Goal: Transaction & Acquisition: Book appointment/travel/reservation

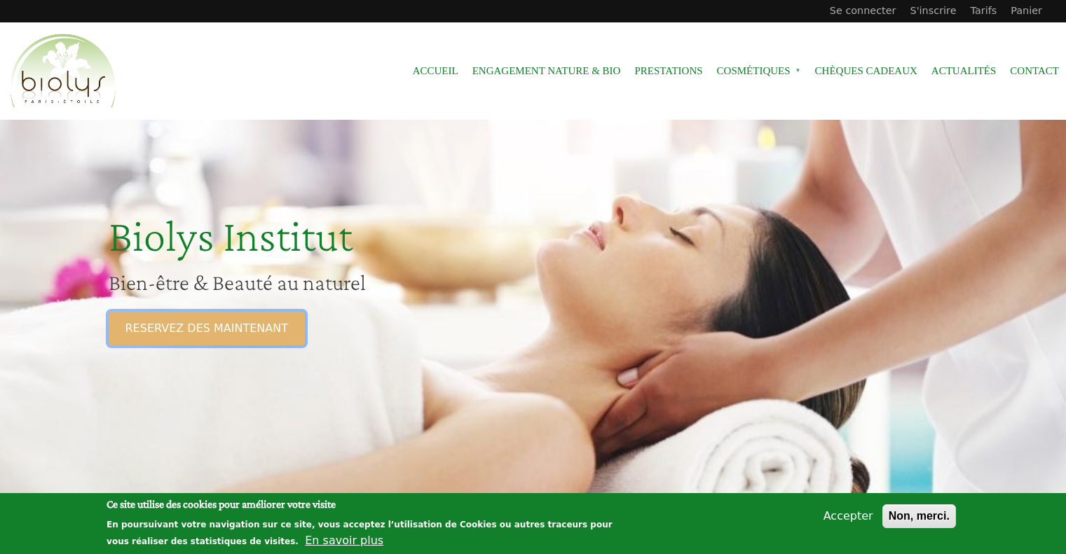
click at [218, 328] on link "RESERVEZ DES MAINTENANT" at bounding box center [207, 329] width 196 height 34
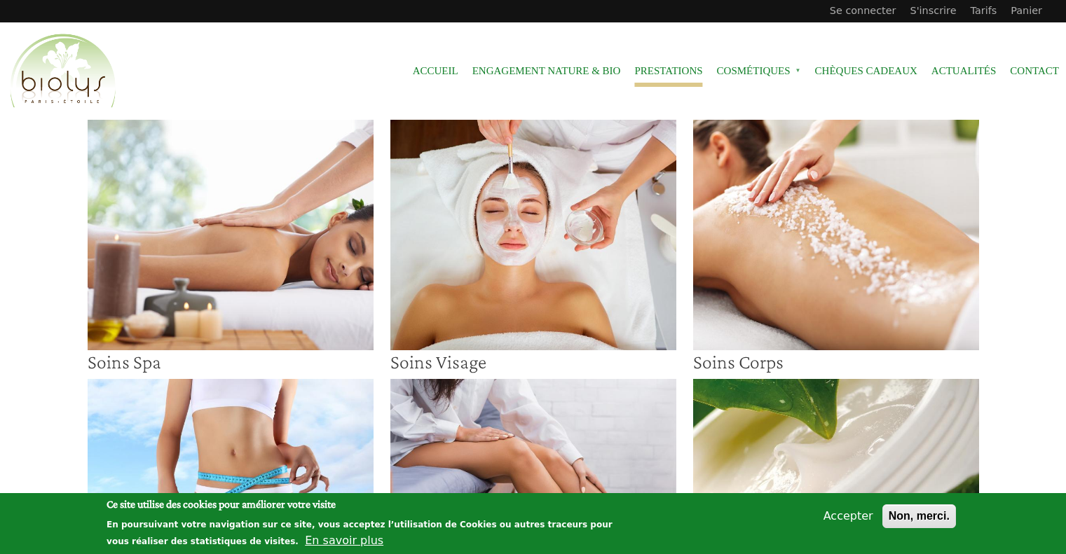
click at [499, 206] on img at bounding box center [533, 235] width 286 height 231
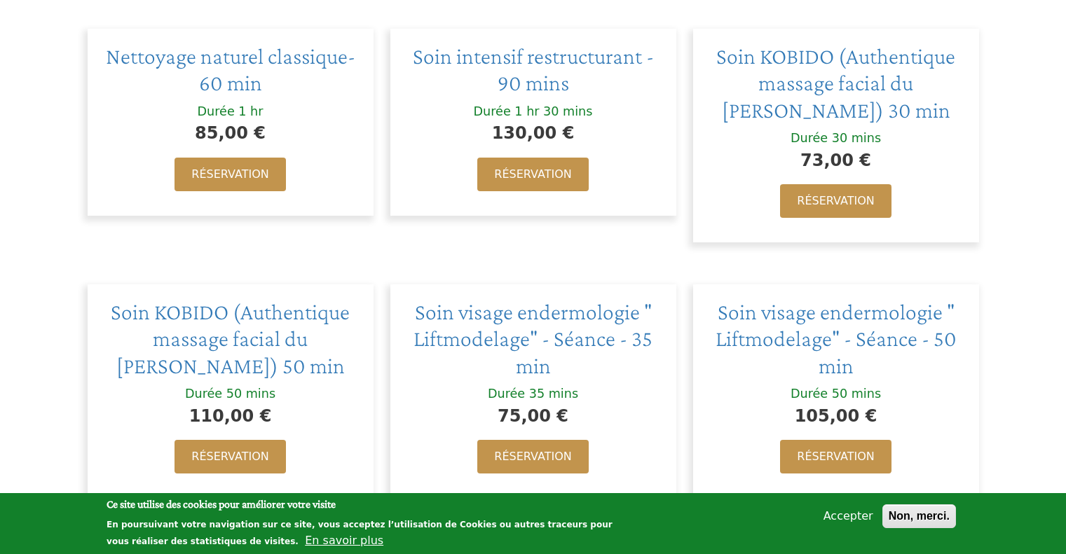
scroll to position [771, 0]
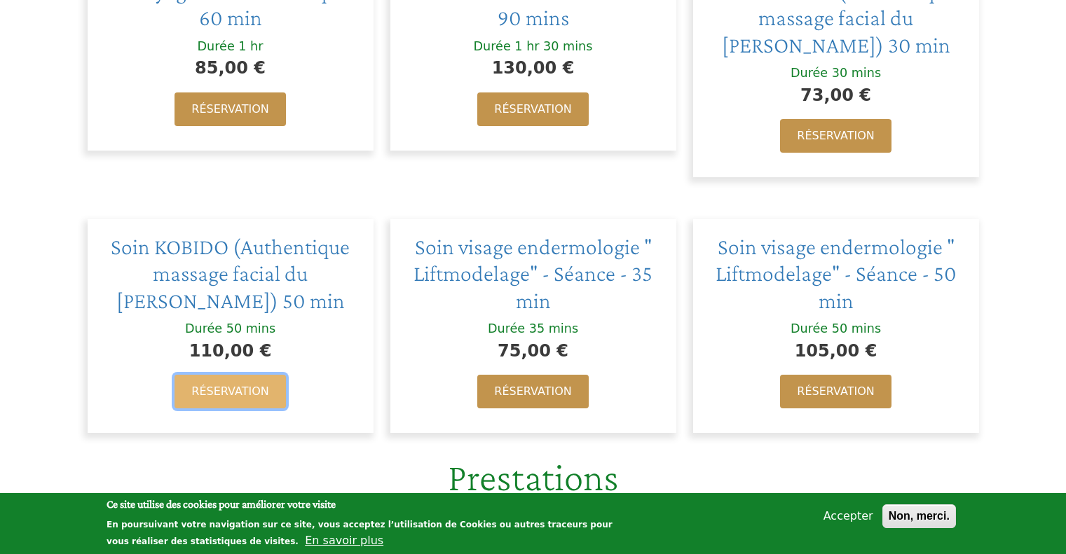
click at [240, 383] on link "Réservation" at bounding box center [229, 392] width 111 height 34
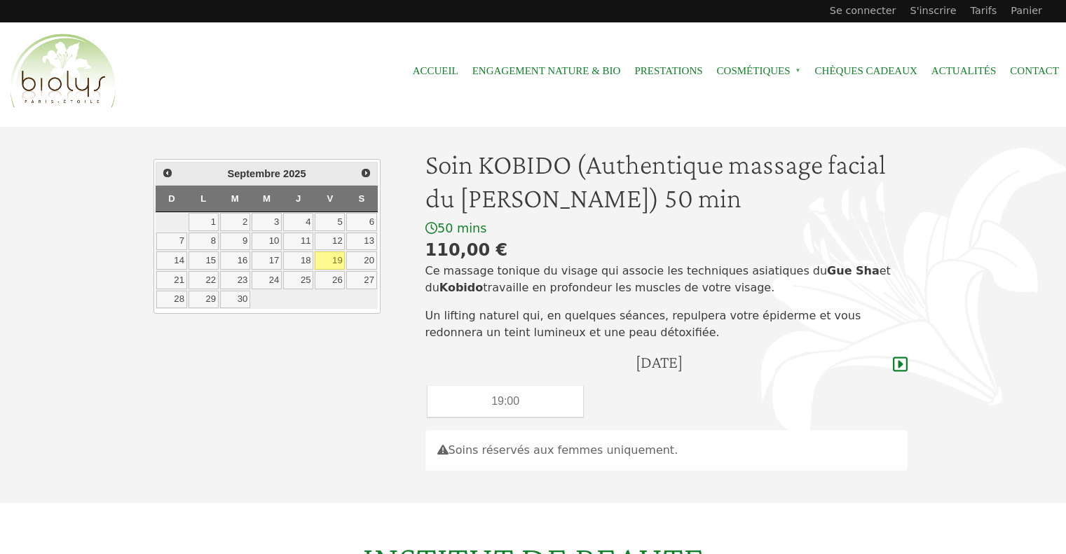
click at [329, 260] on link "19" at bounding box center [330, 261] width 30 height 18
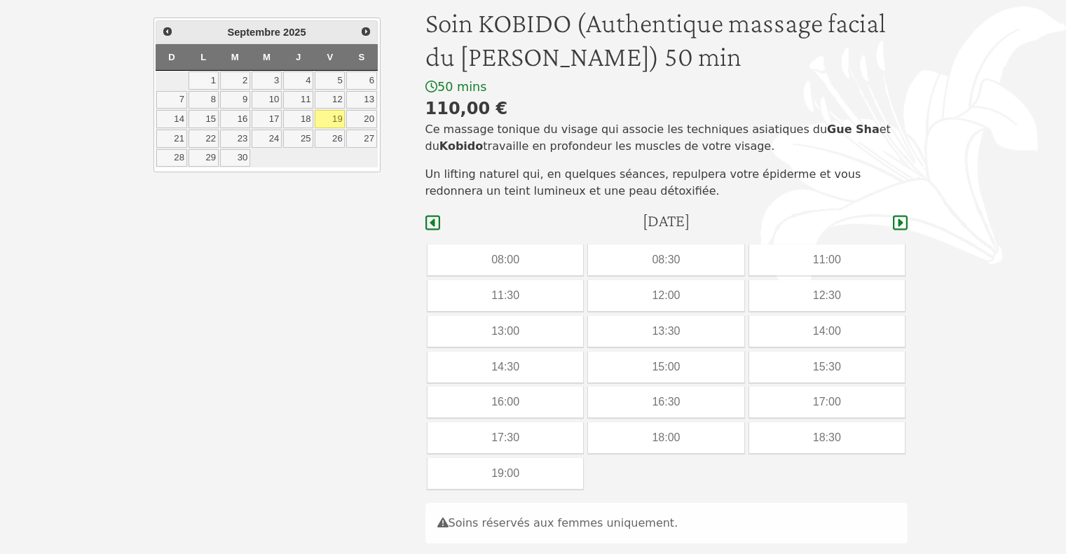
scroll to position [212, 0]
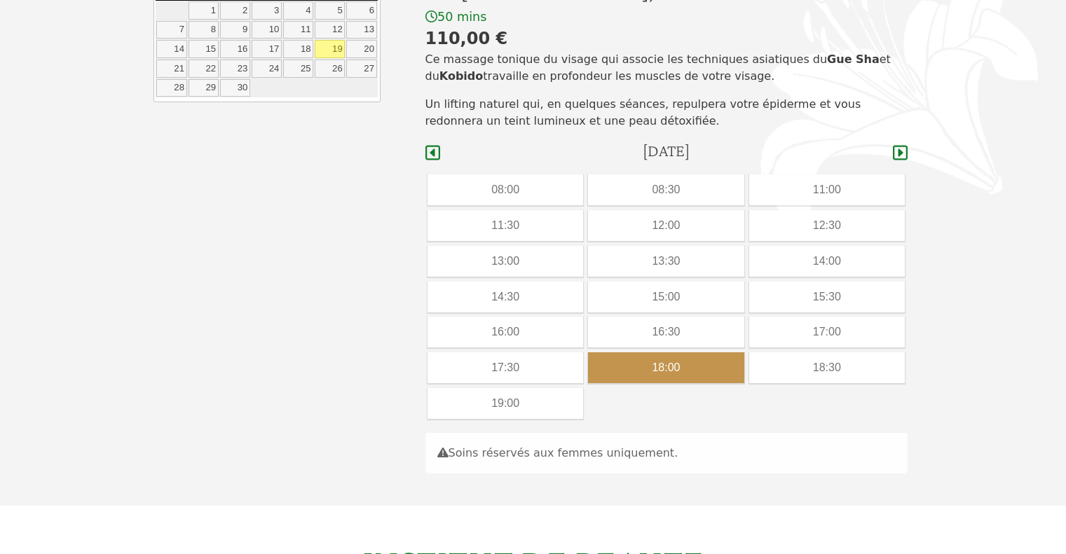
click at [685, 366] on div "18:00" at bounding box center [666, 367] width 156 height 31
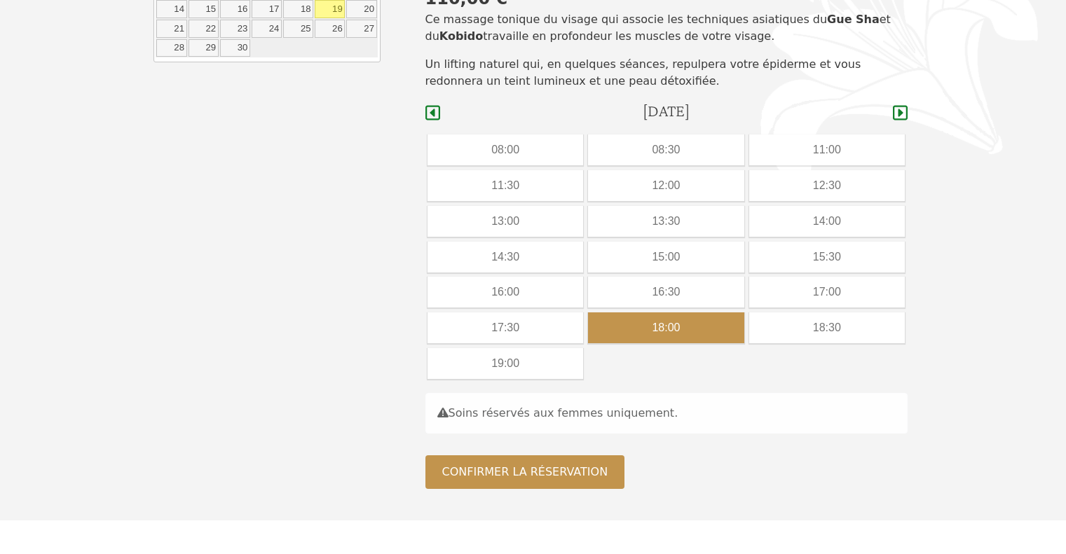
scroll to position [280, 0]
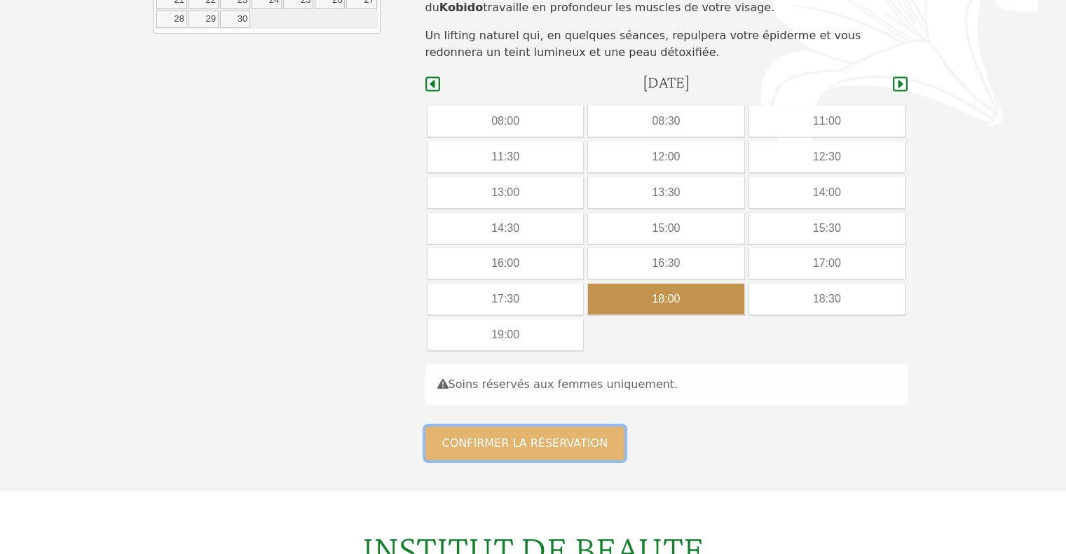
click at [584, 438] on button "Confirmer la réservation" at bounding box center [525, 444] width 200 height 34
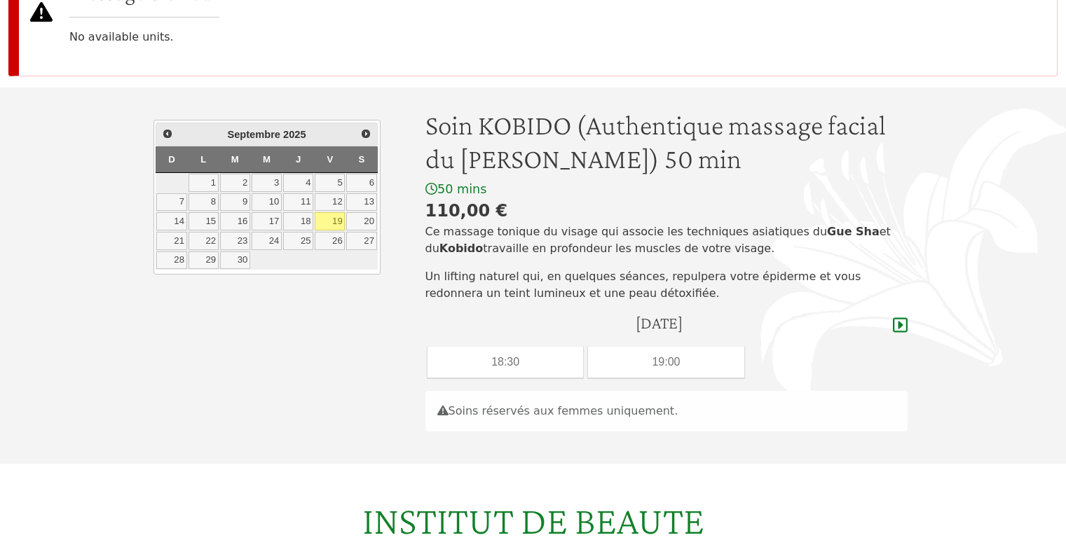
scroll to position [210, 0]
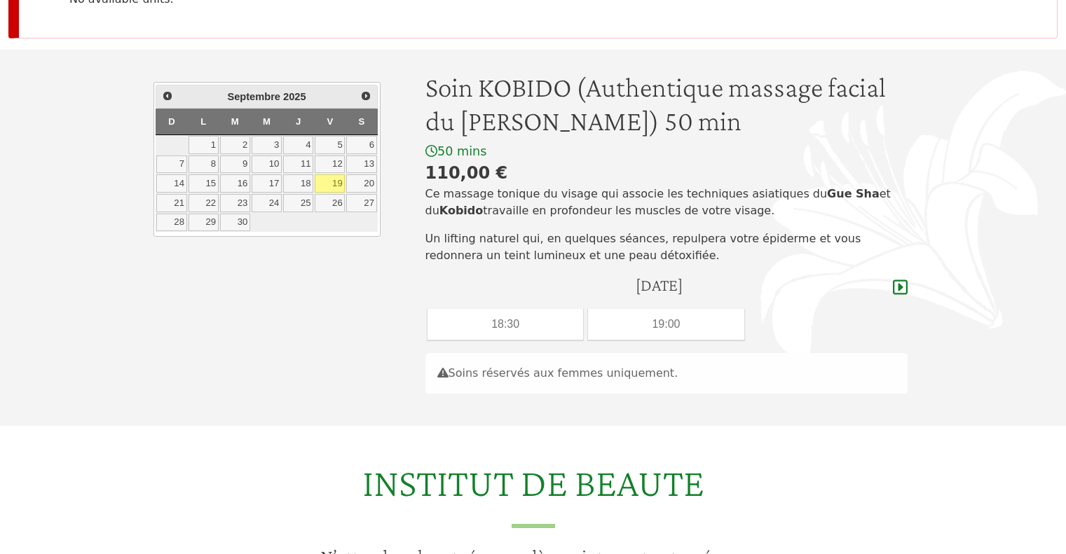
click at [329, 177] on link "19" at bounding box center [330, 183] width 30 height 18
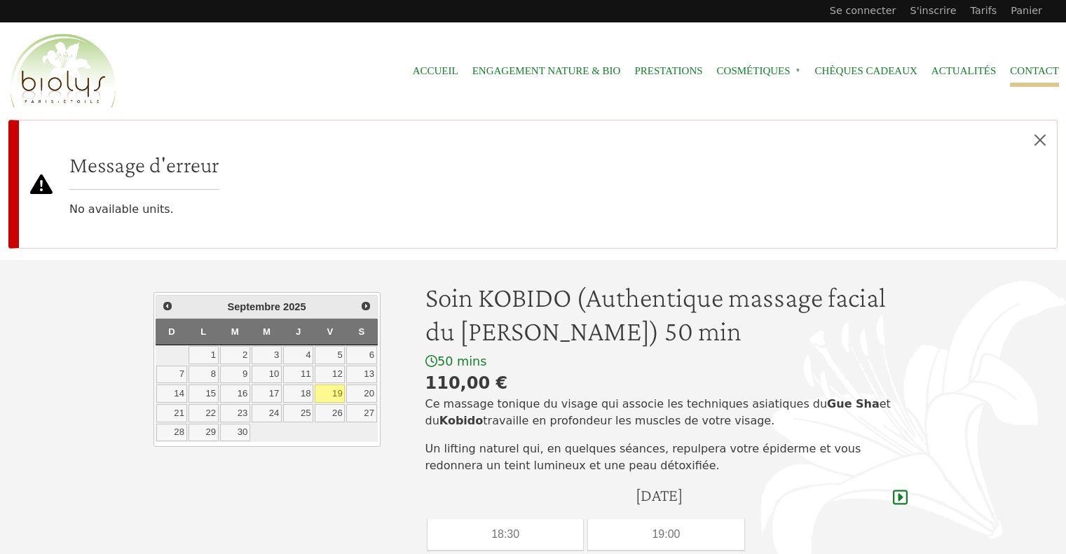
click at [1024, 69] on link "Contact" at bounding box center [1034, 71] width 49 height 32
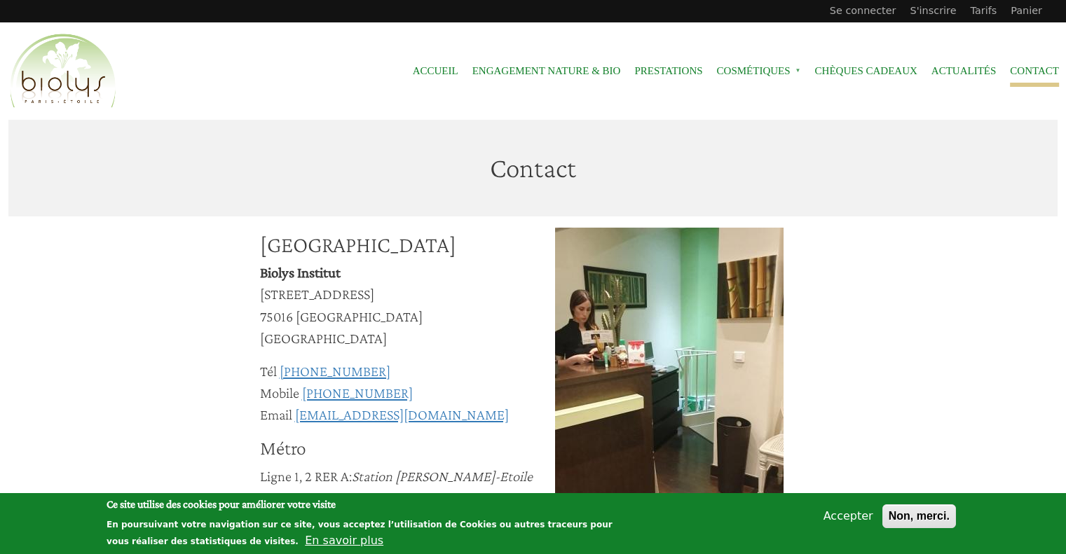
scroll to position [140, 0]
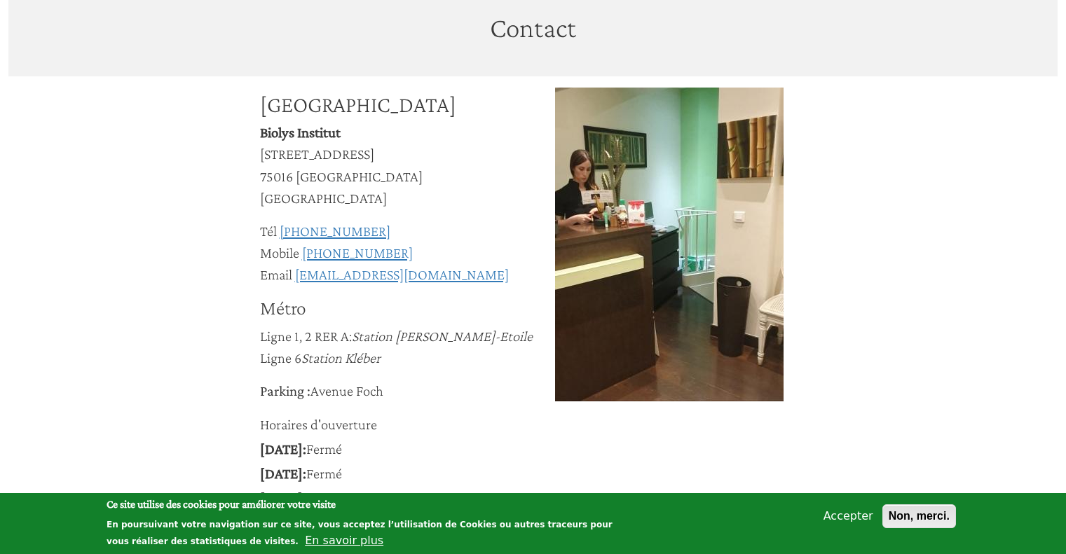
click at [901, 512] on button "Non, merci." at bounding box center [919, 517] width 74 height 24
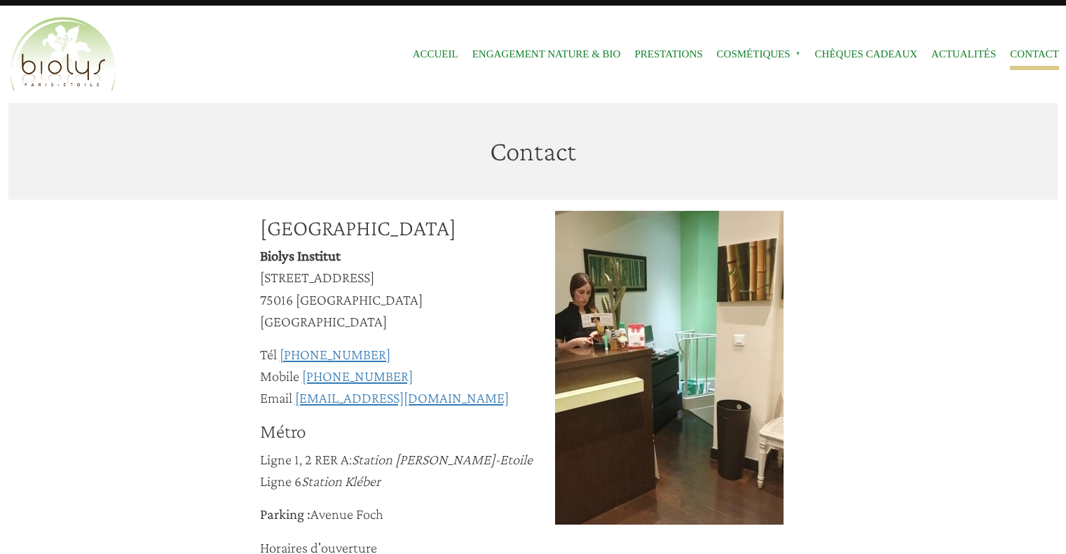
scroll to position [0, 0]
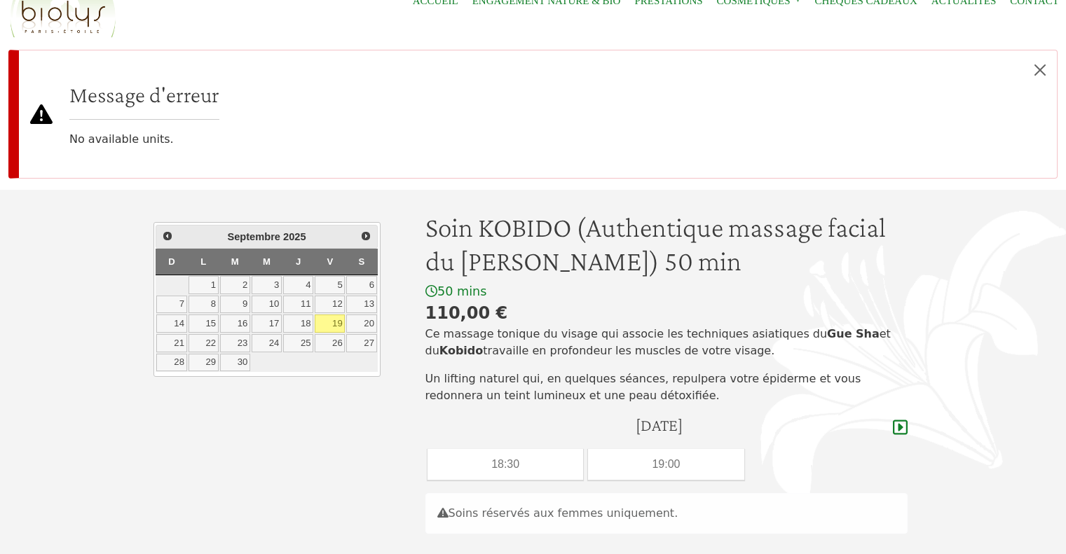
scroll to position [140, 0]
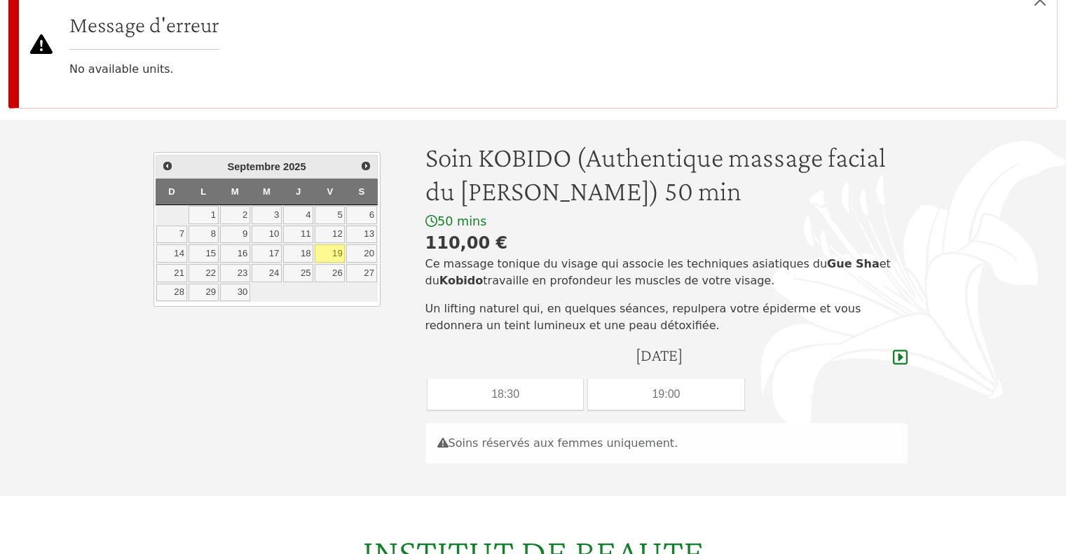
scroll to position [210, 0]
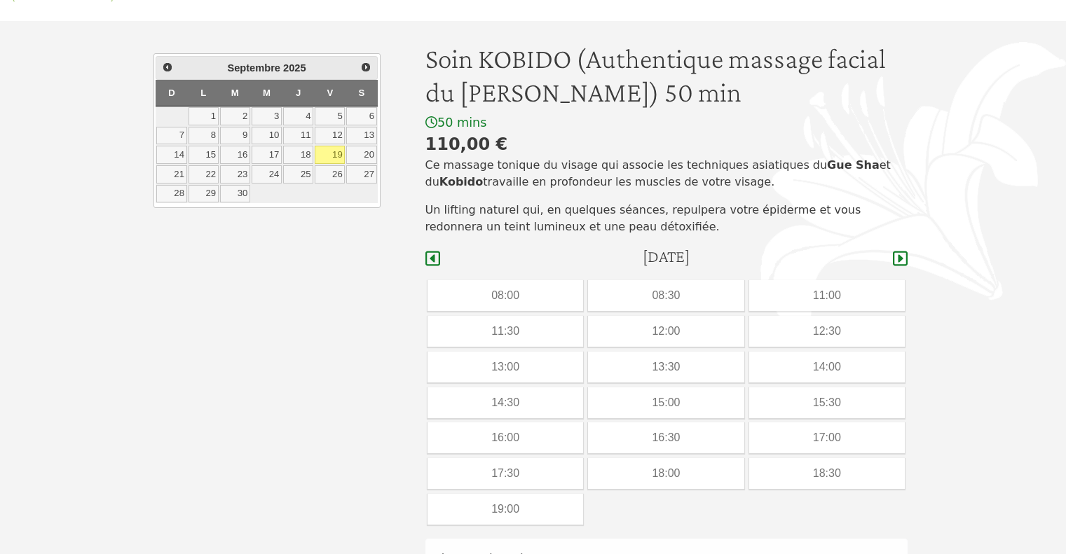
scroll to position [70, 0]
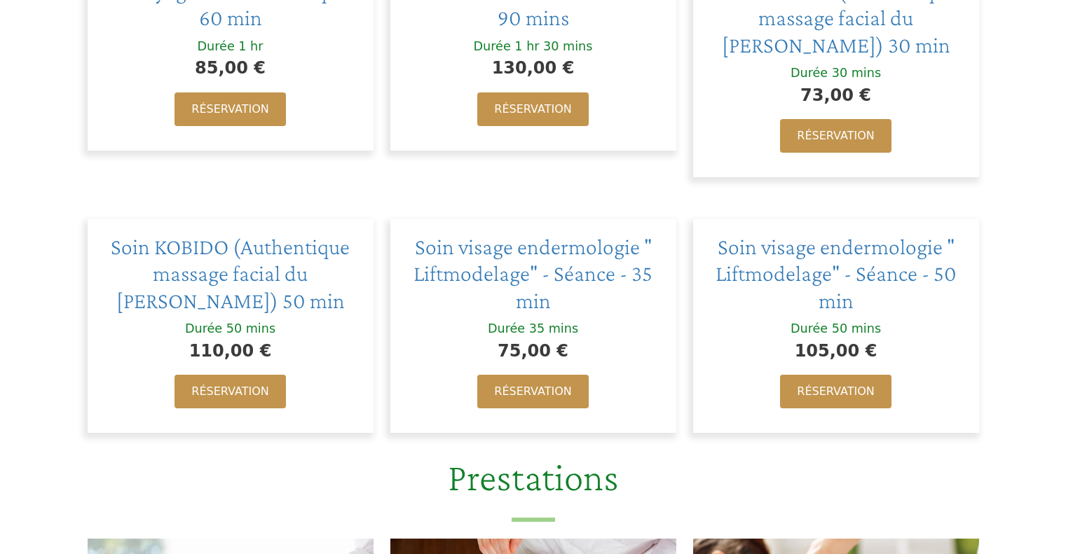
scroll to position [701, 0]
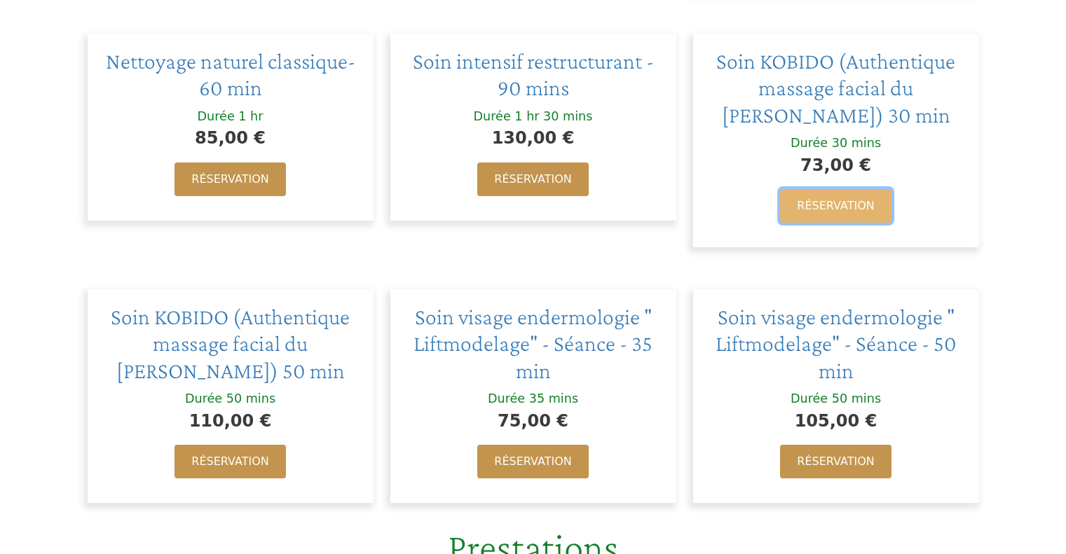
click at [818, 214] on link "Réservation" at bounding box center [835, 206] width 111 height 34
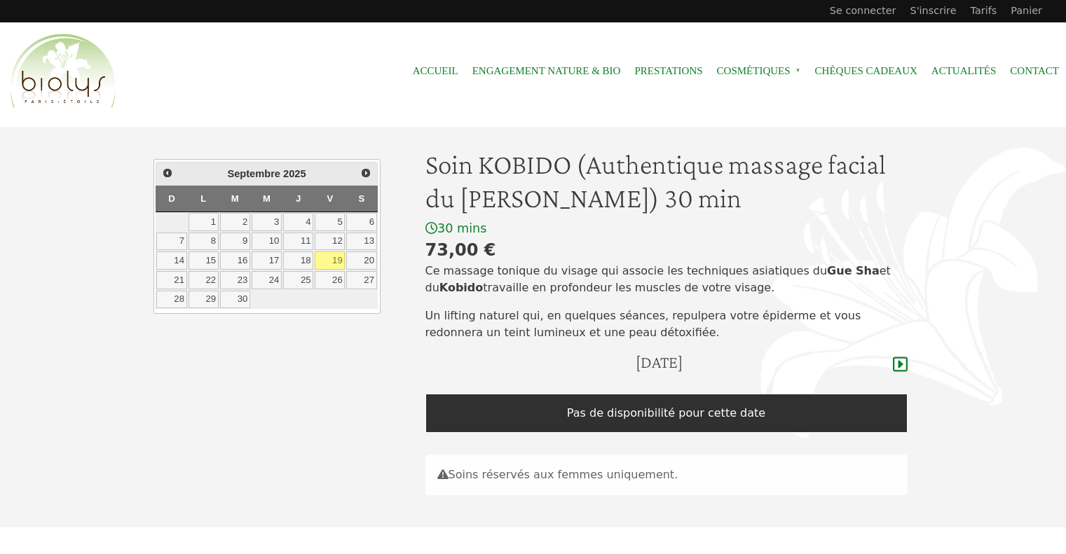
click at [329, 263] on link "19" at bounding box center [330, 261] width 30 height 18
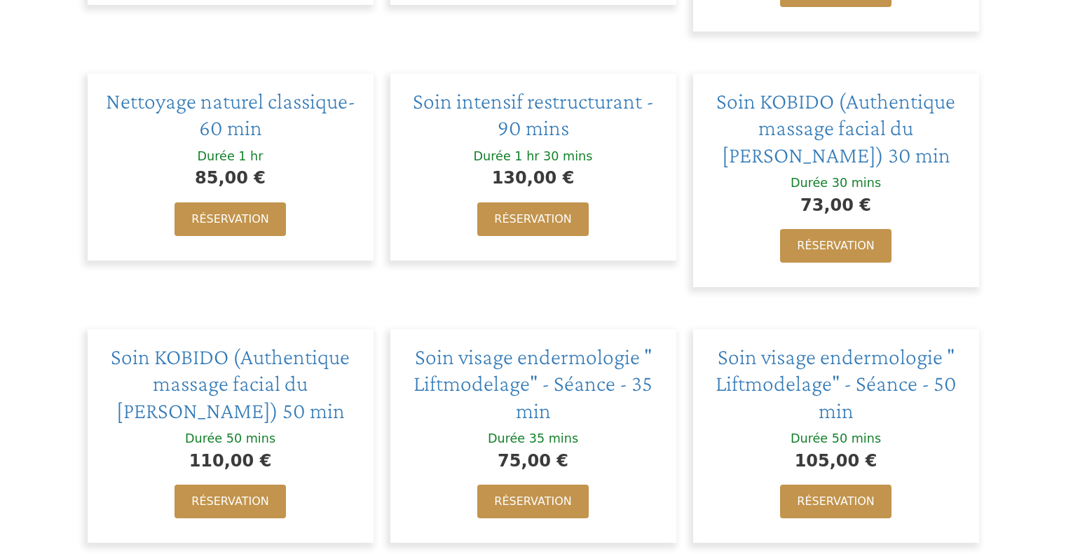
scroll to position [690, 0]
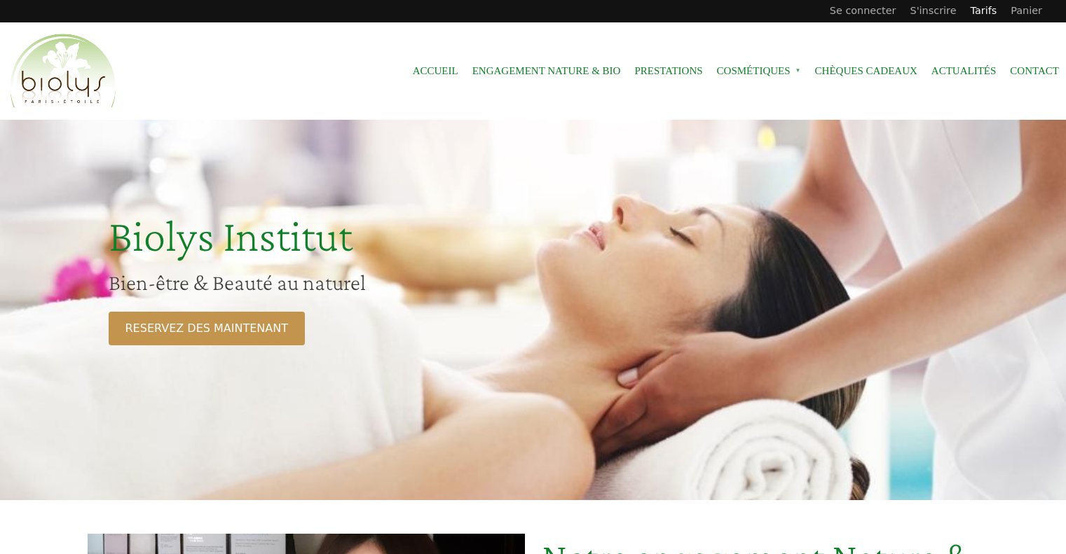
click at [988, 11] on link "Tarifs" at bounding box center [983, 11] width 41 height 22
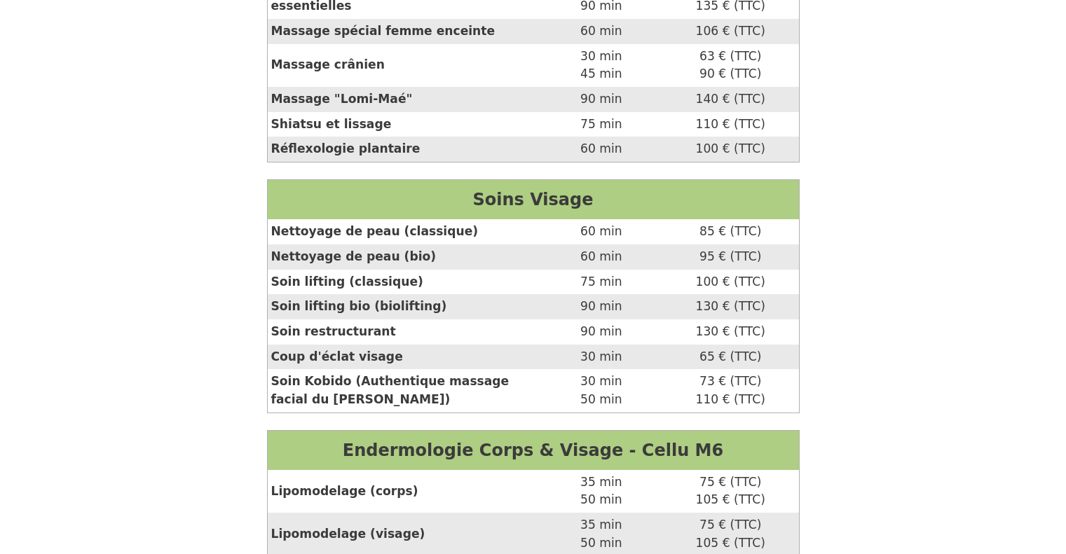
scroll to position [490, 0]
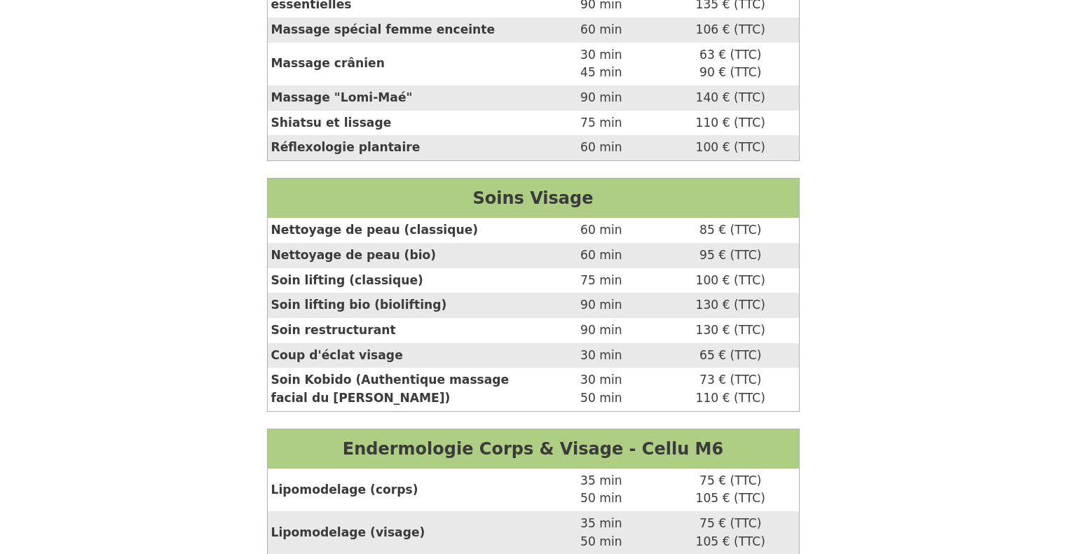
click at [598, 359] on div "30 min" at bounding box center [602, 356] width 130 height 18
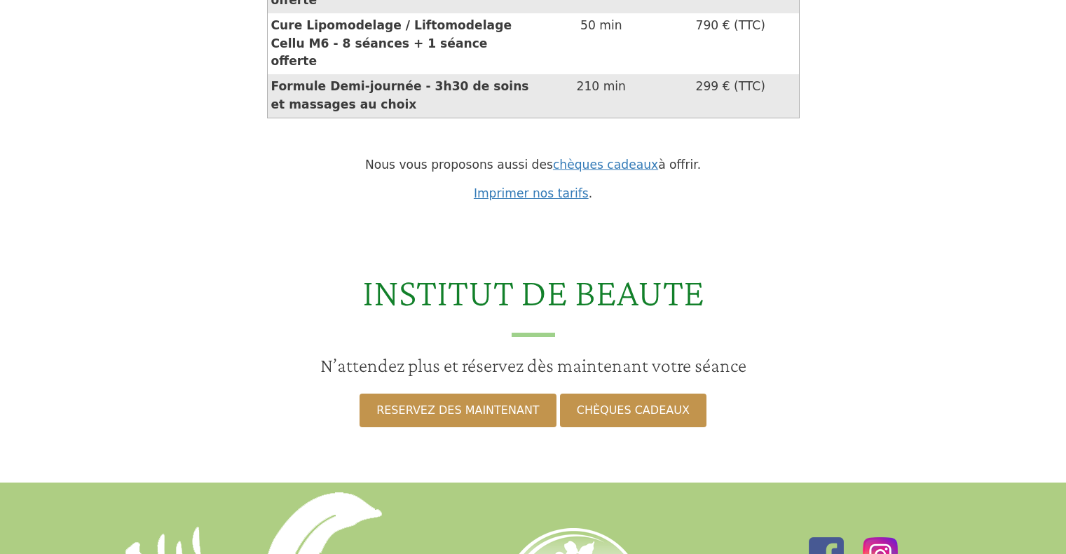
scroll to position [2242, 0]
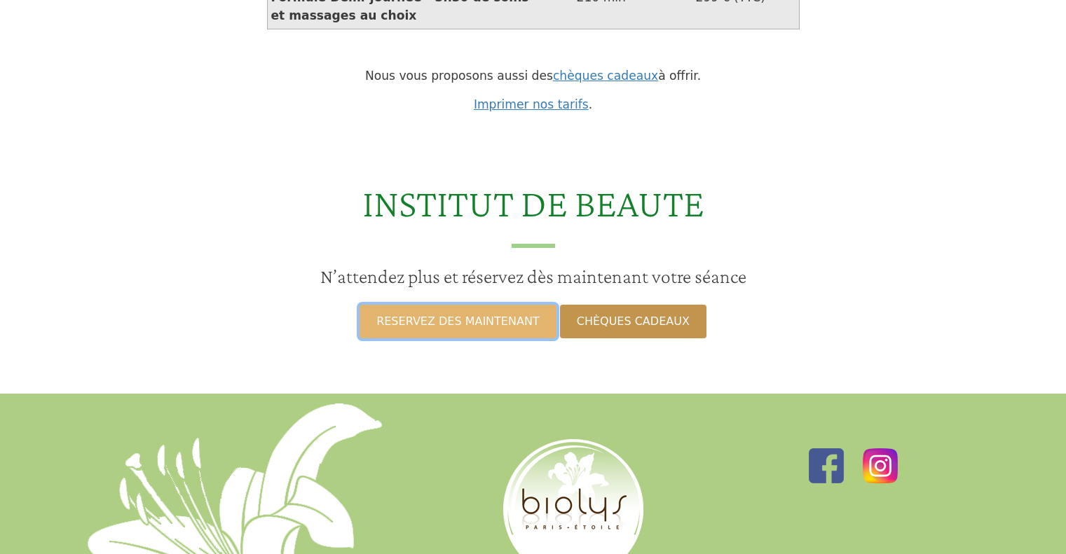
click at [521, 305] on link "RESERVEZ DES MAINTENANT" at bounding box center [457, 322] width 196 height 34
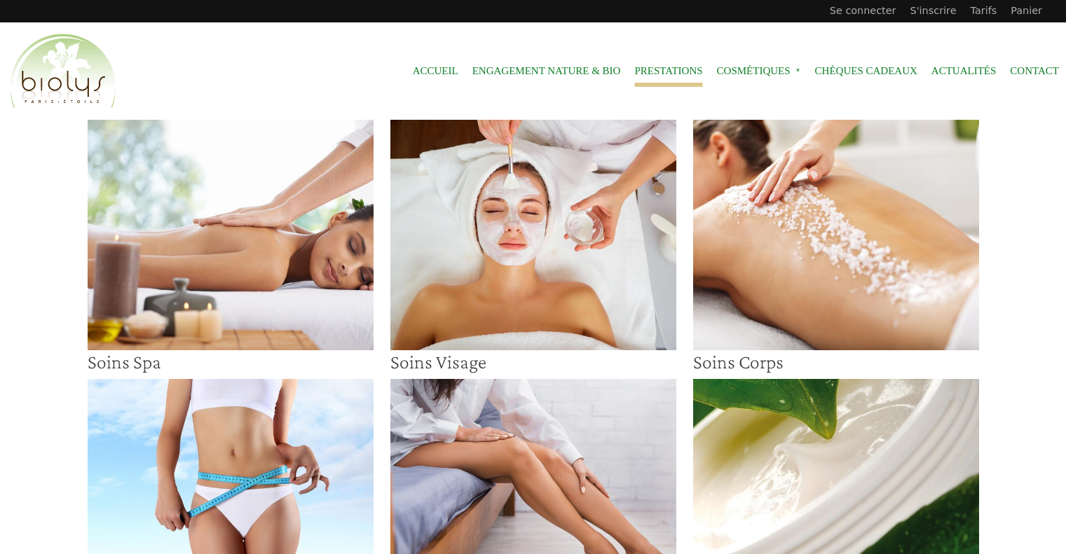
click at [620, 247] on img at bounding box center [533, 235] width 286 height 231
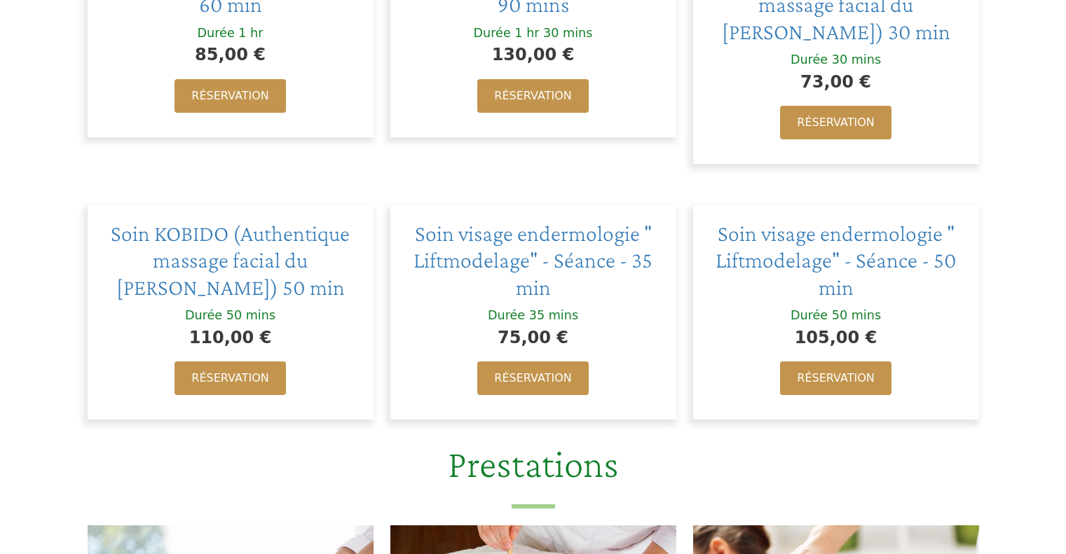
scroll to position [771, 0]
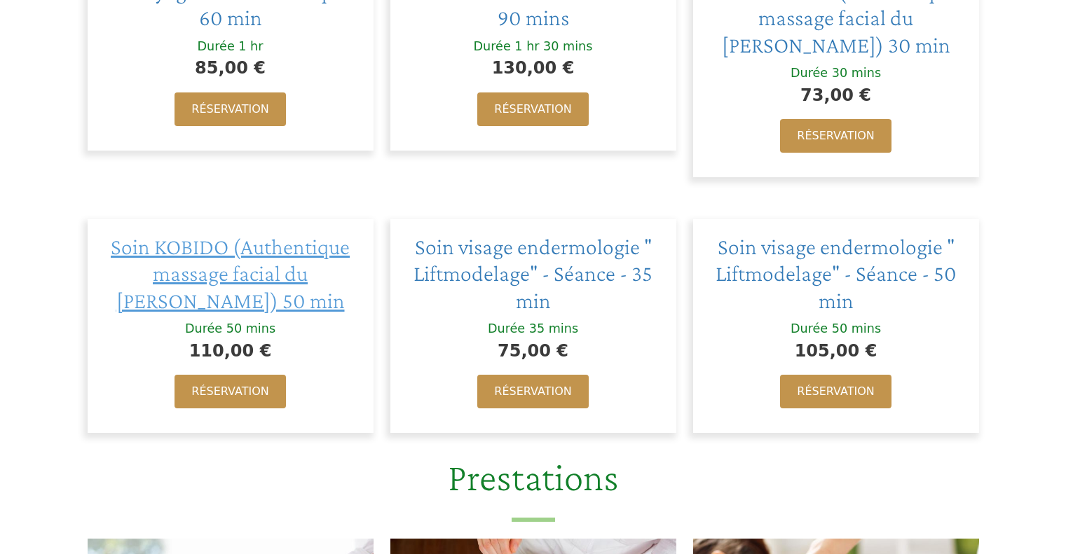
click at [243, 259] on span "Soin KOBIDO (Authentique massage facial du [PERSON_NAME]) 50 min" at bounding box center [230, 273] width 239 height 79
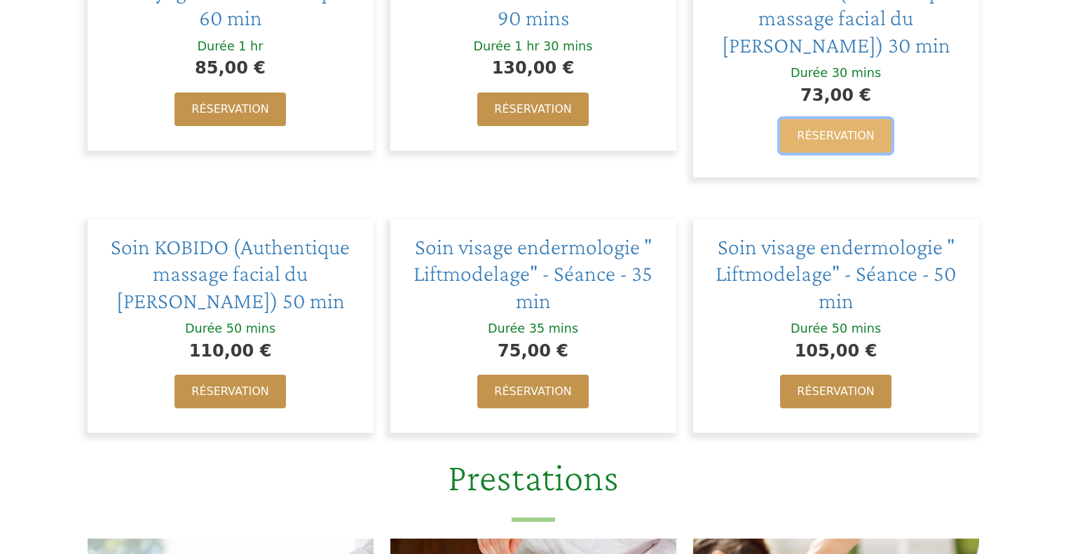
click at [815, 125] on link "Réservation" at bounding box center [835, 136] width 111 height 34
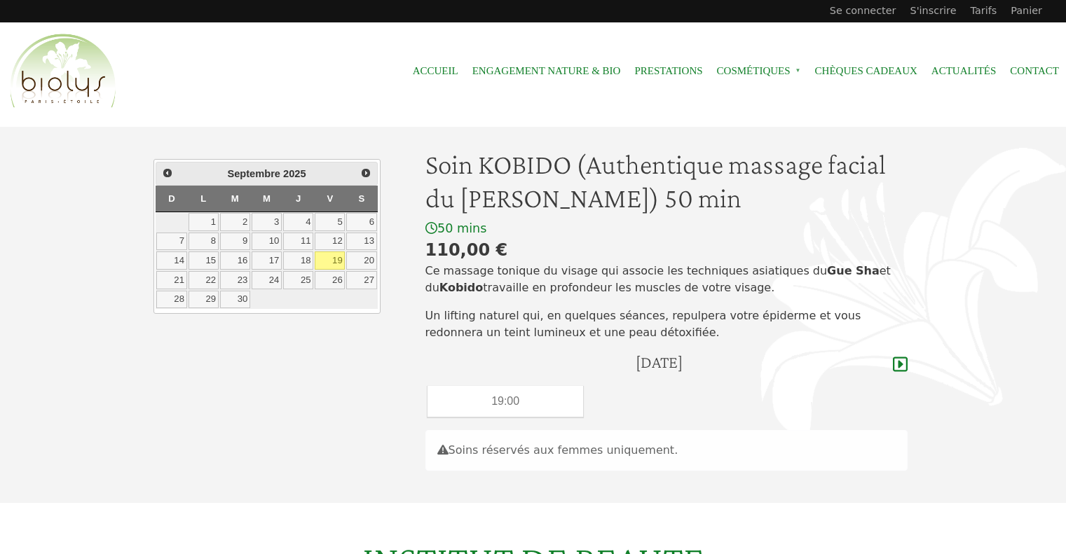
click at [327, 263] on link "19" at bounding box center [330, 261] width 30 height 18
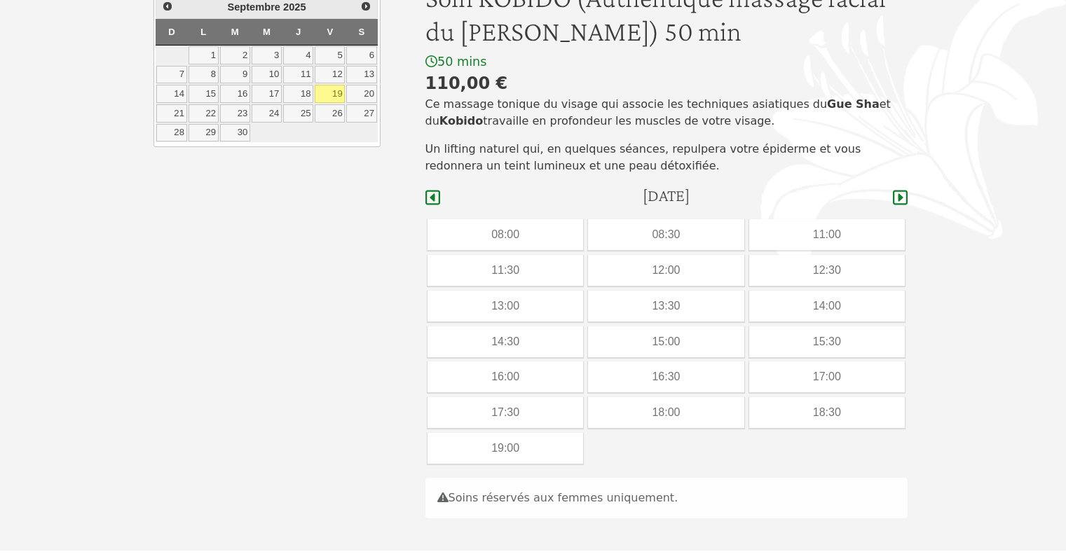
scroll to position [142, 0]
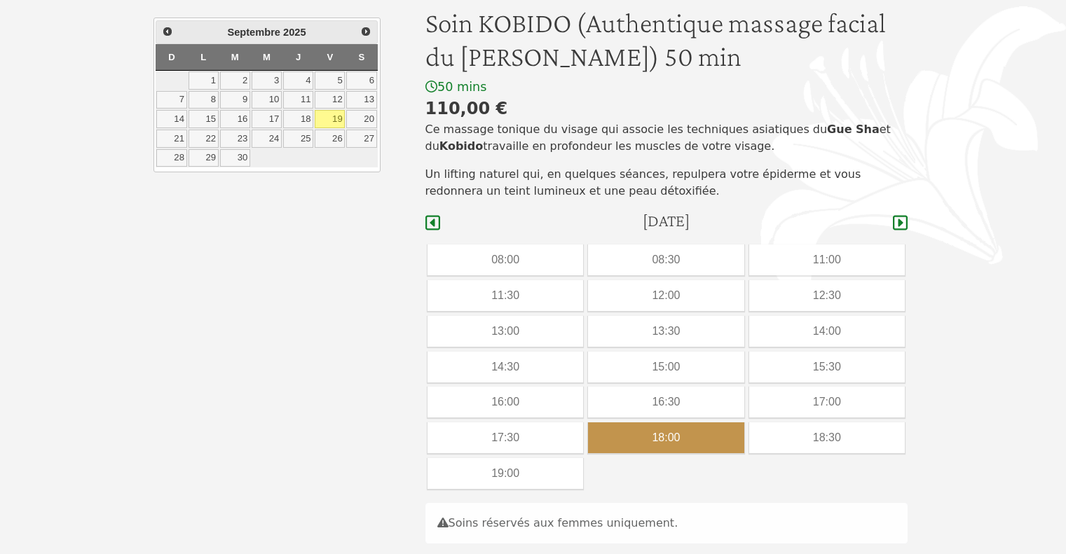
click at [706, 430] on div "18:00" at bounding box center [666, 438] width 156 height 31
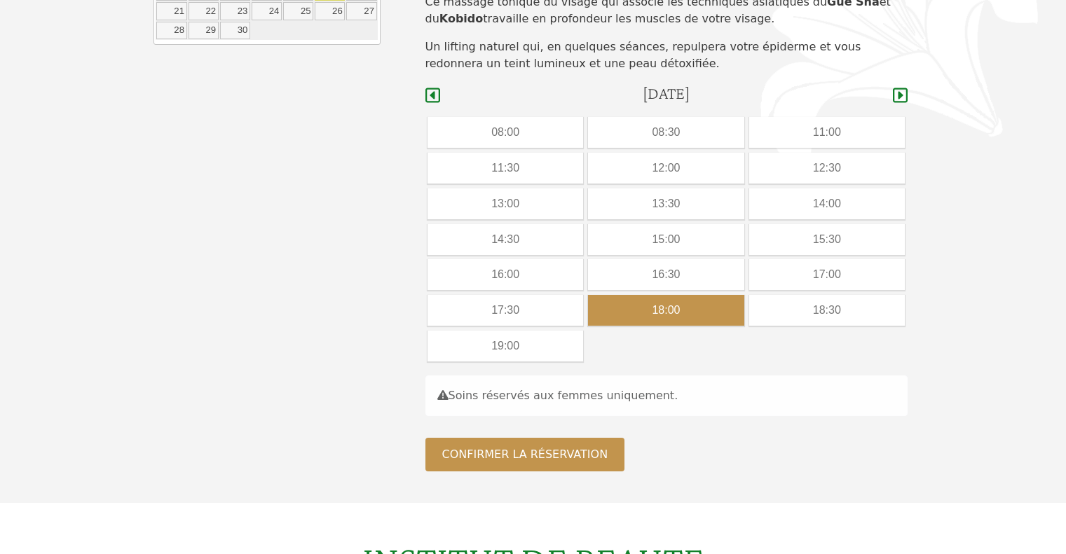
scroll to position [282, 0]
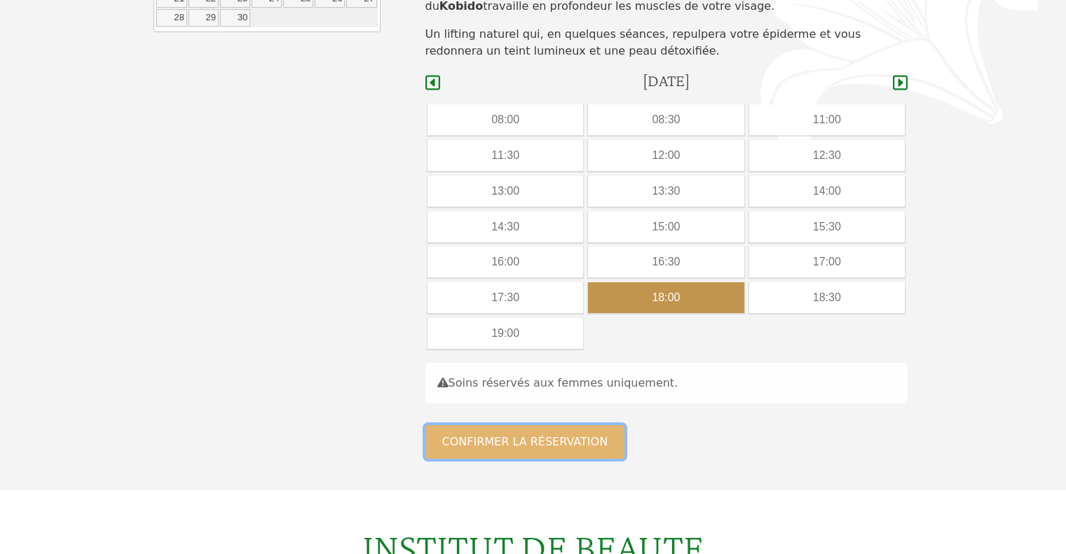
click at [558, 437] on button "Confirmer la réservation" at bounding box center [525, 442] width 200 height 34
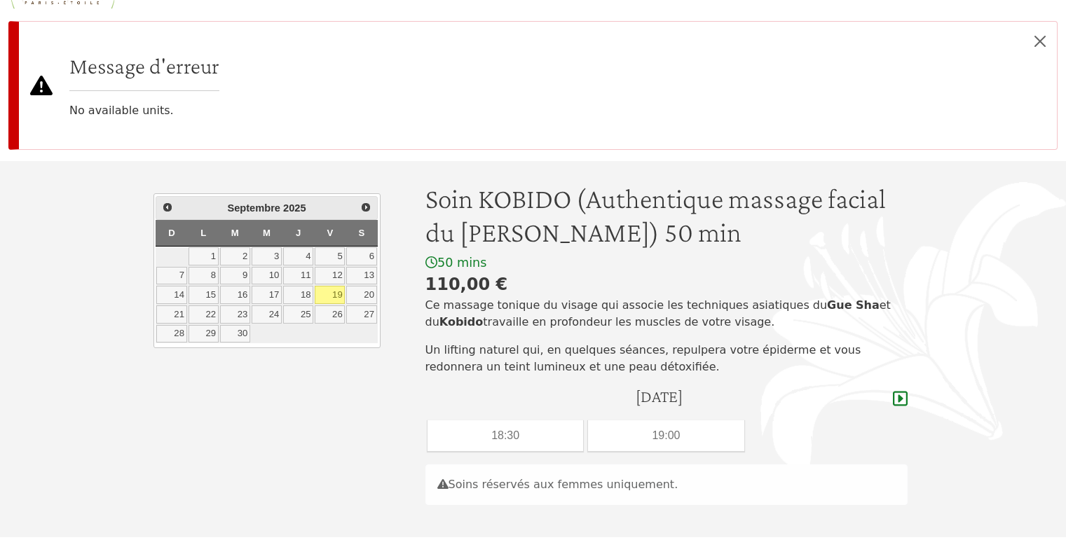
scroll to position [140, 0]
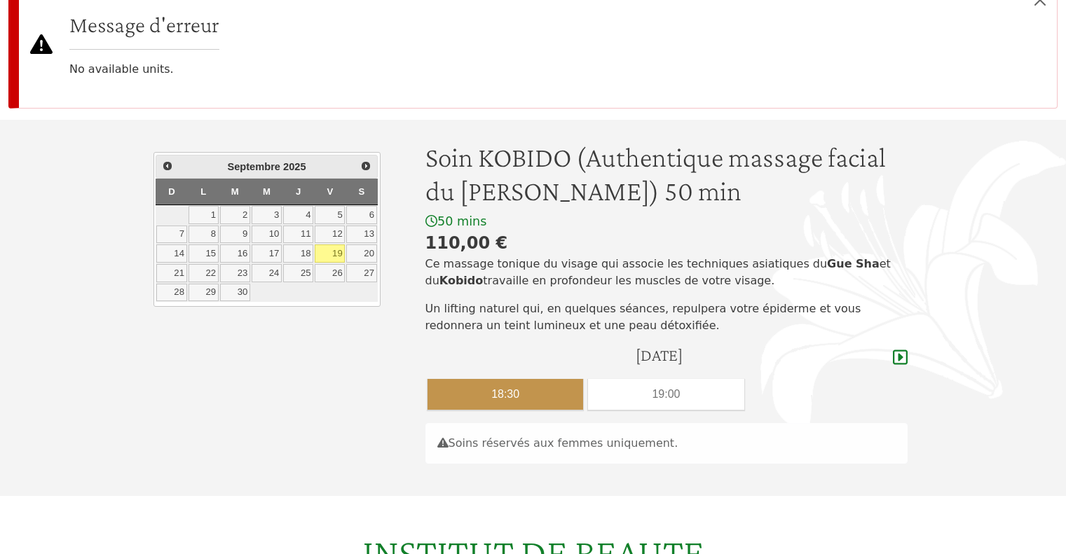
click at [498, 400] on div "18:30" at bounding box center [505, 394] width 156 height 31
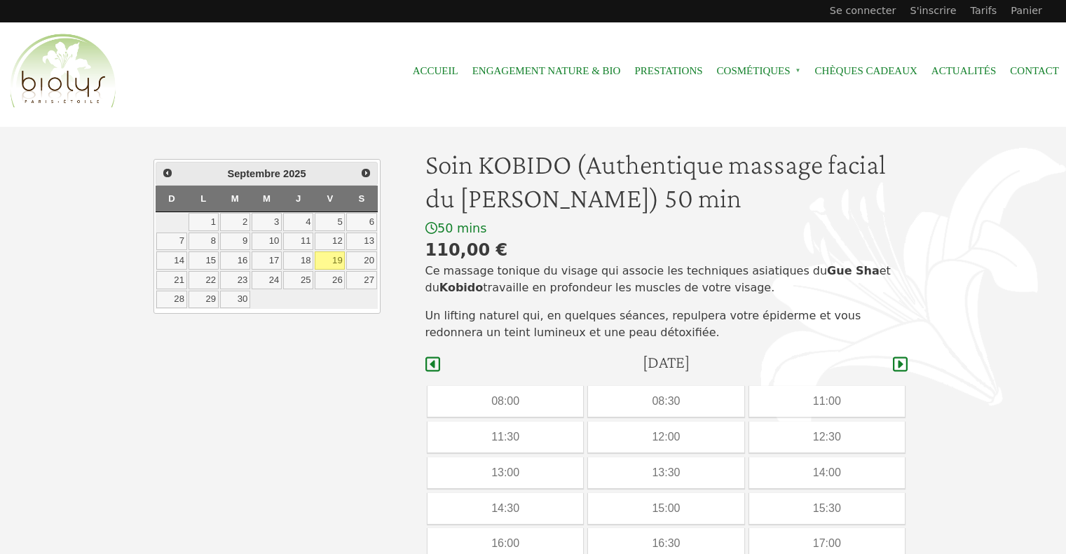
scroll to position [282, 0]
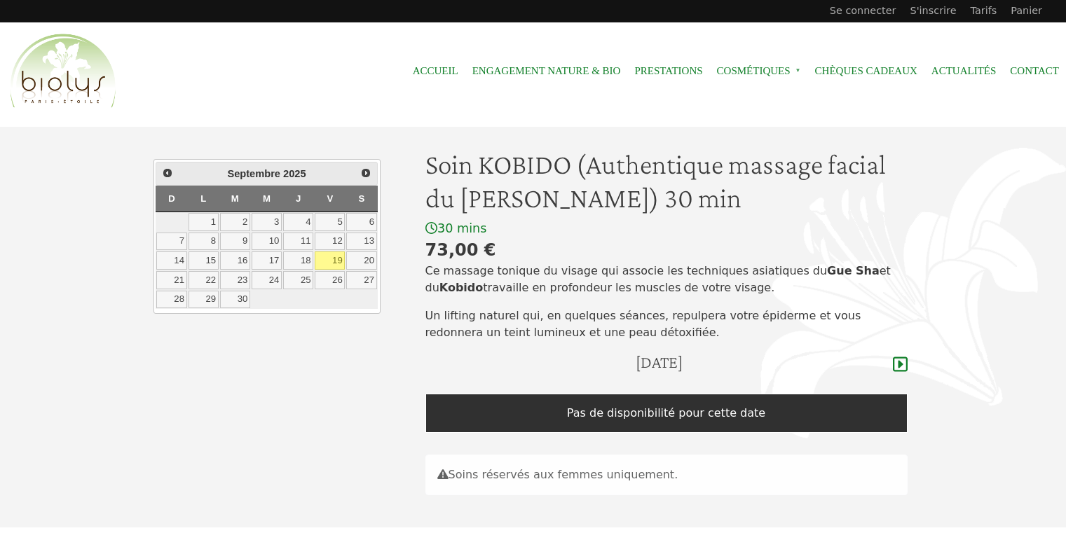
click at [333, 261] on link "19" at bounding box center [330, 261] width 30 height 18
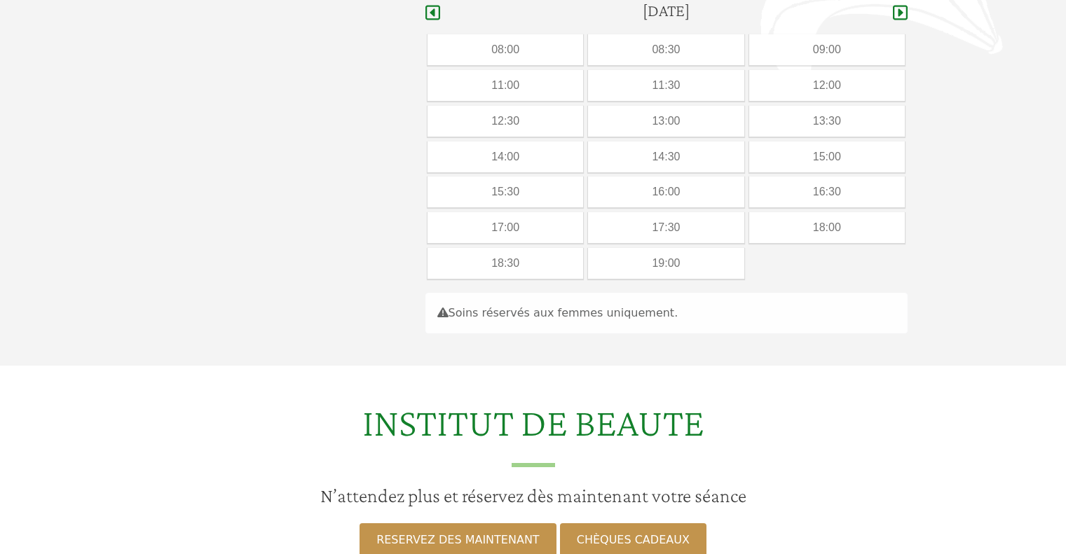
scroll to position [352, 0]
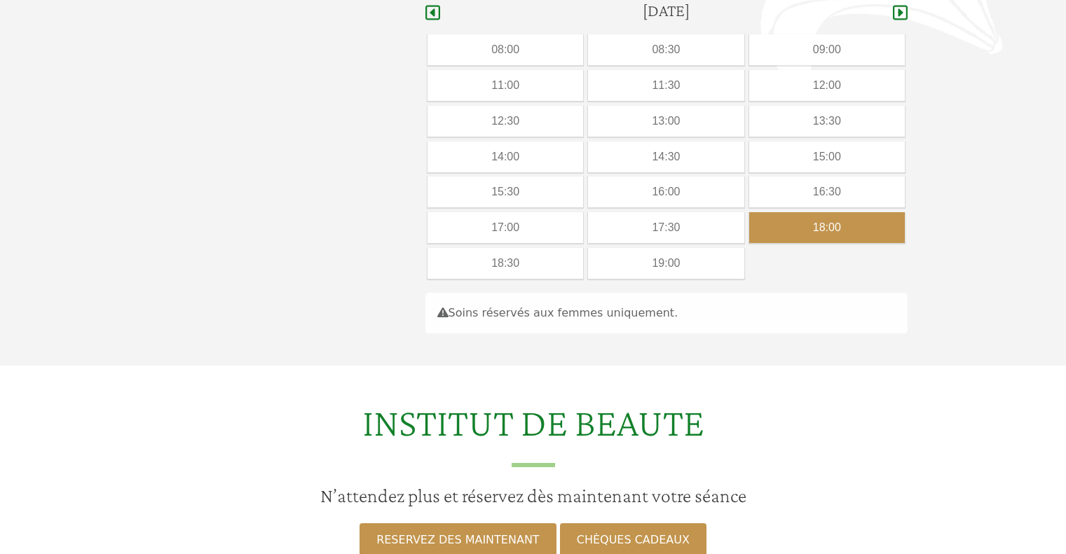
click at [797, 233] on div "18:00" at bounding box center [827, 227] width 156 height 31
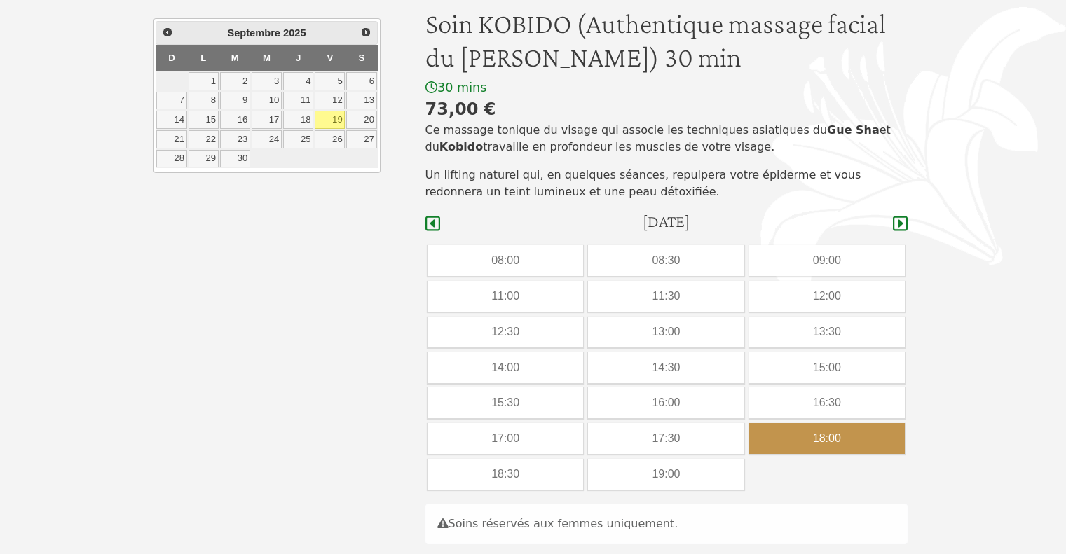
scroll to position [212, 0]
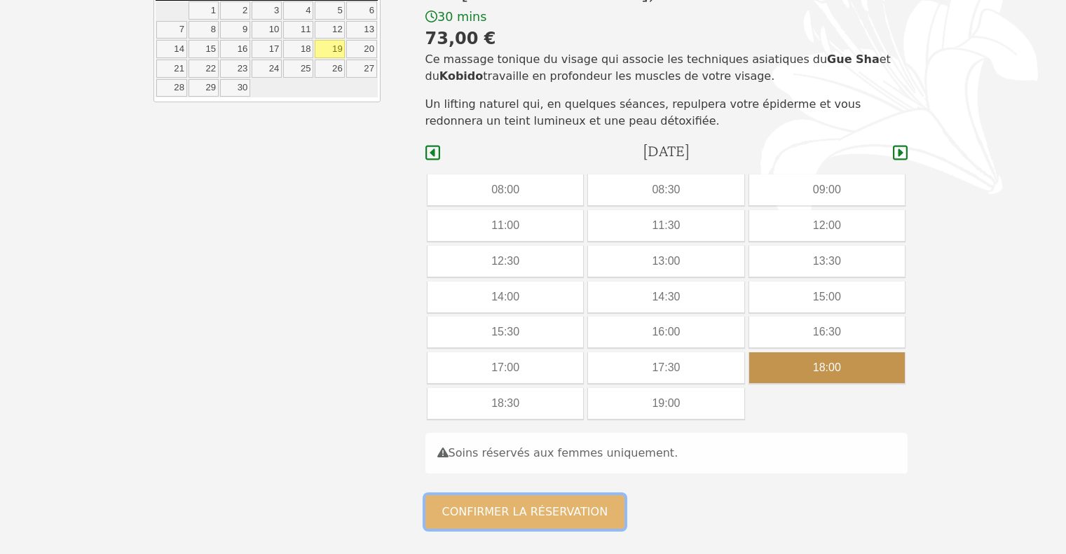
click at [576, 505] on button "Confirmer la réservation" at bounding box center [525, 512] width 200 height 34
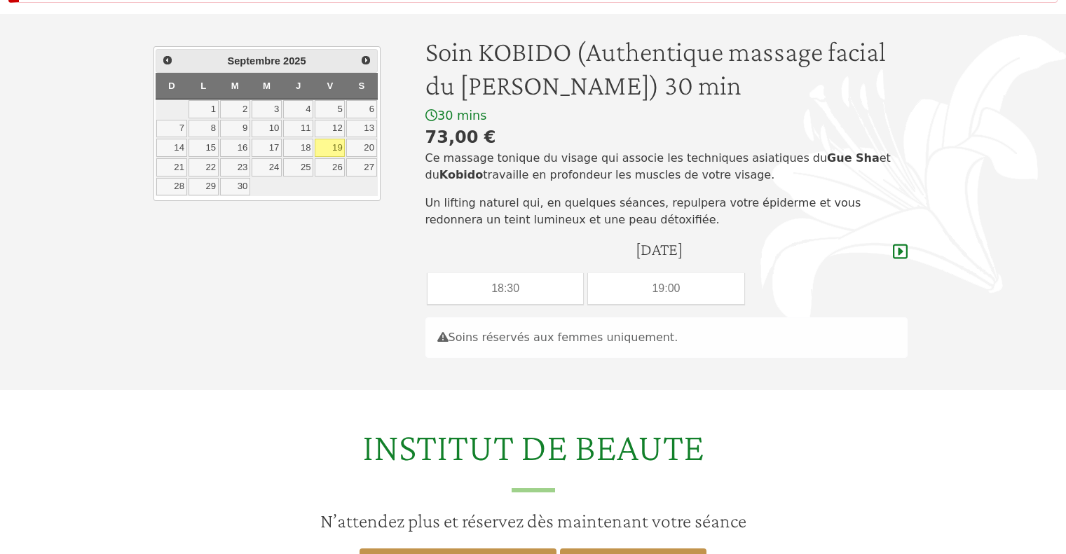
scroll to position [280, 0]
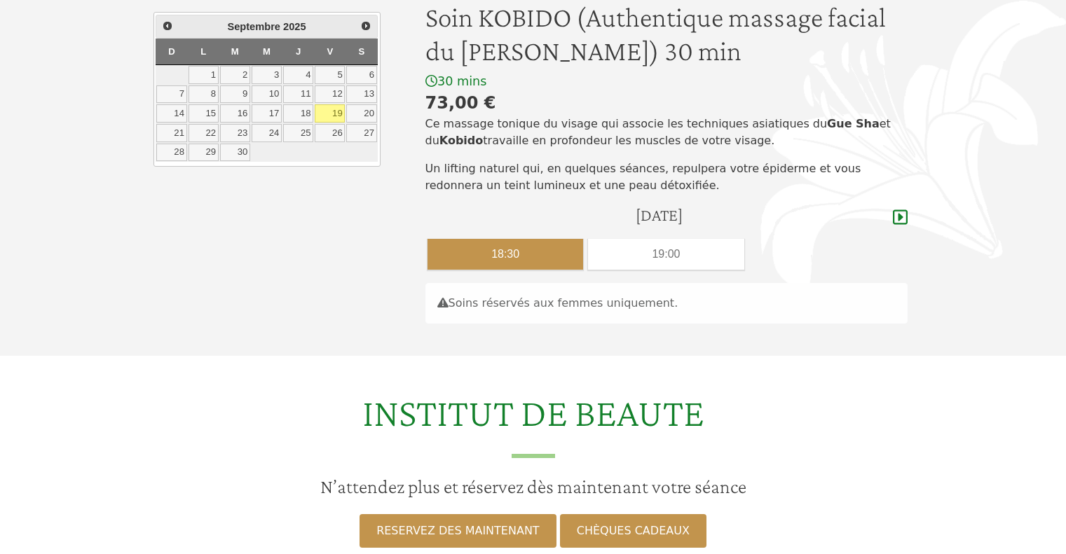
click at [533, 252] on div "18:30" at bounding box center [505, 254] width 156 height 31
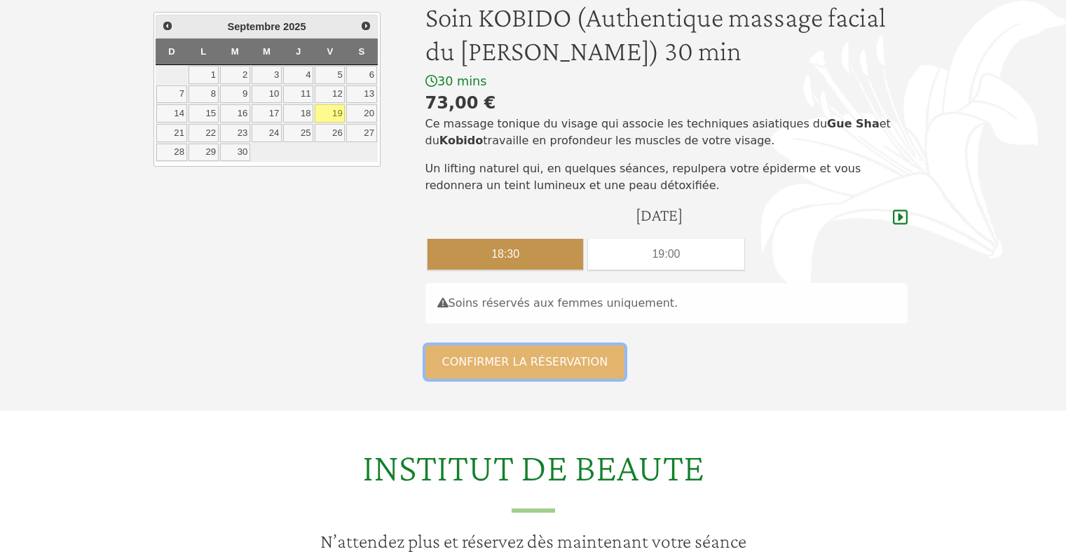
click at [523, 359] on button "Confirmer la réservation" at bounding box center [525, 362] width 200 height 34
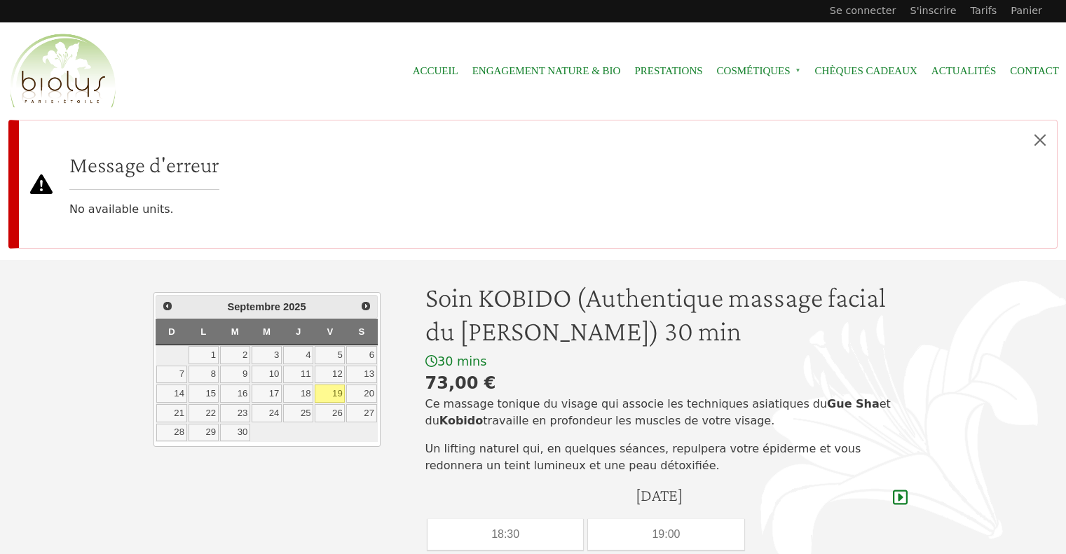
scroll to position [280, 0]
